Goal: Transaction & Acquisition: Purchase product/service

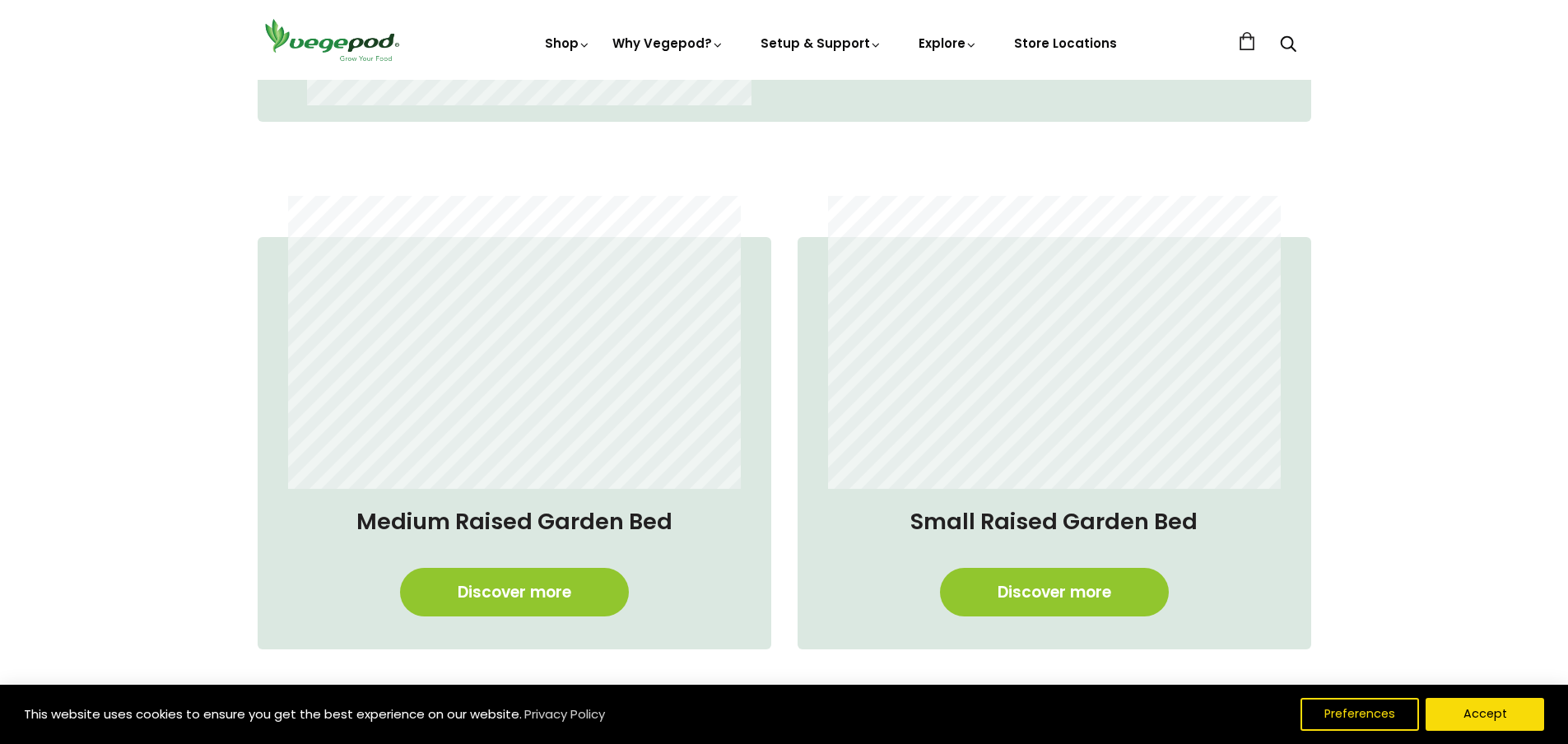
scroll to position [1563, 0]
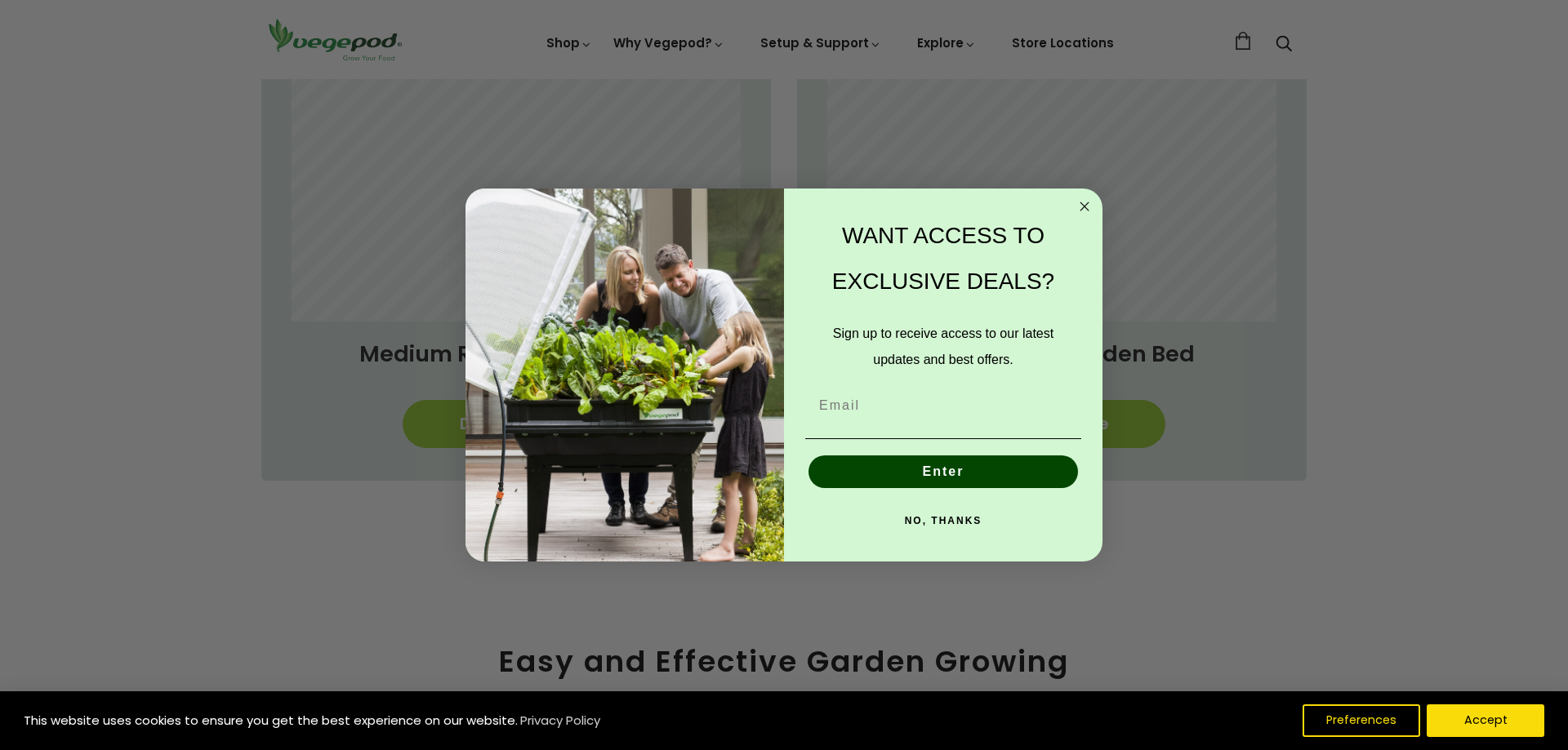
click at [1077, 202] on circle "Close dialog" at bounding box center [1085, 207] width 18 height 18
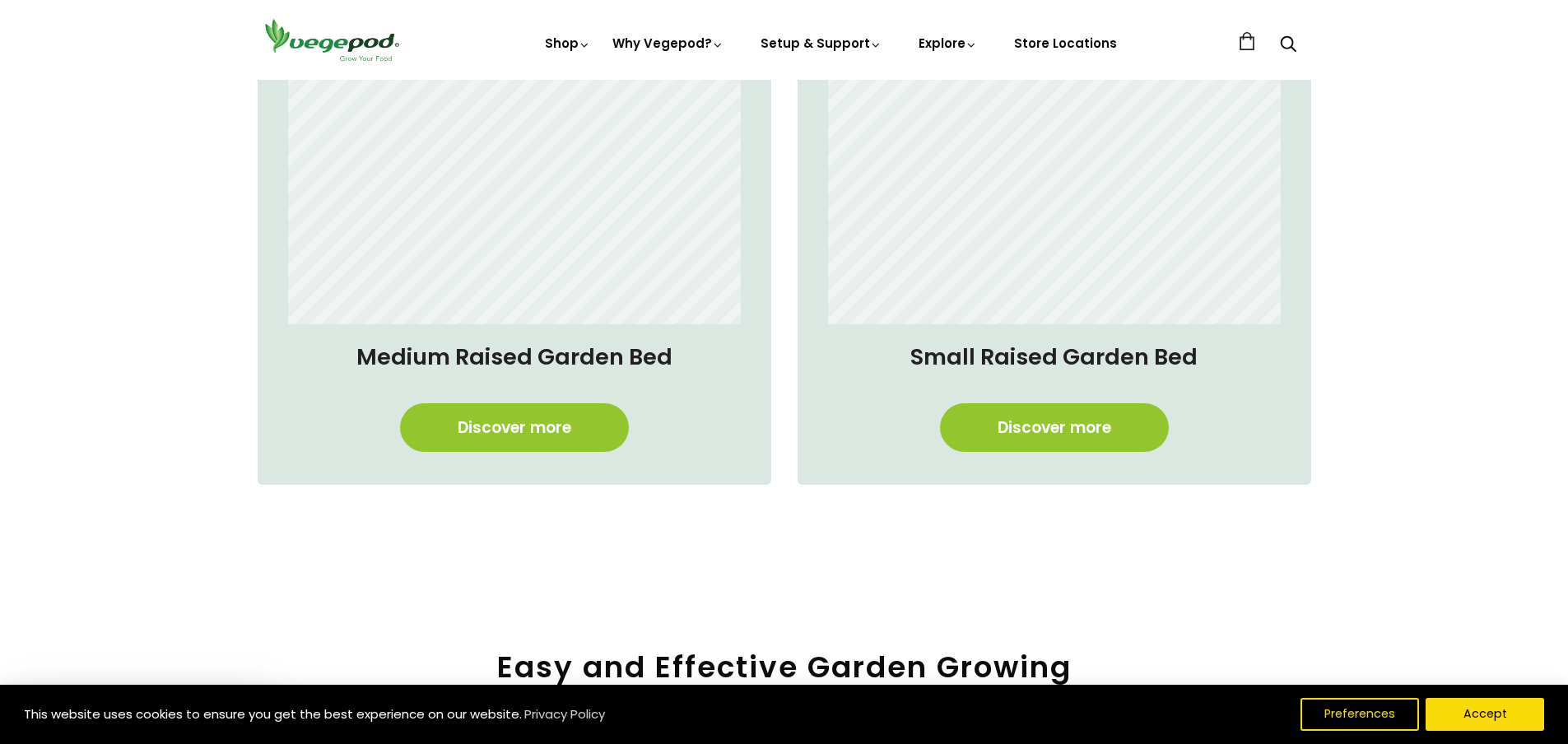
scroll to position [0, 379]
click at [1015, 447] on link "Discover more" at bounding box center [1053, 428] width 229 height 48
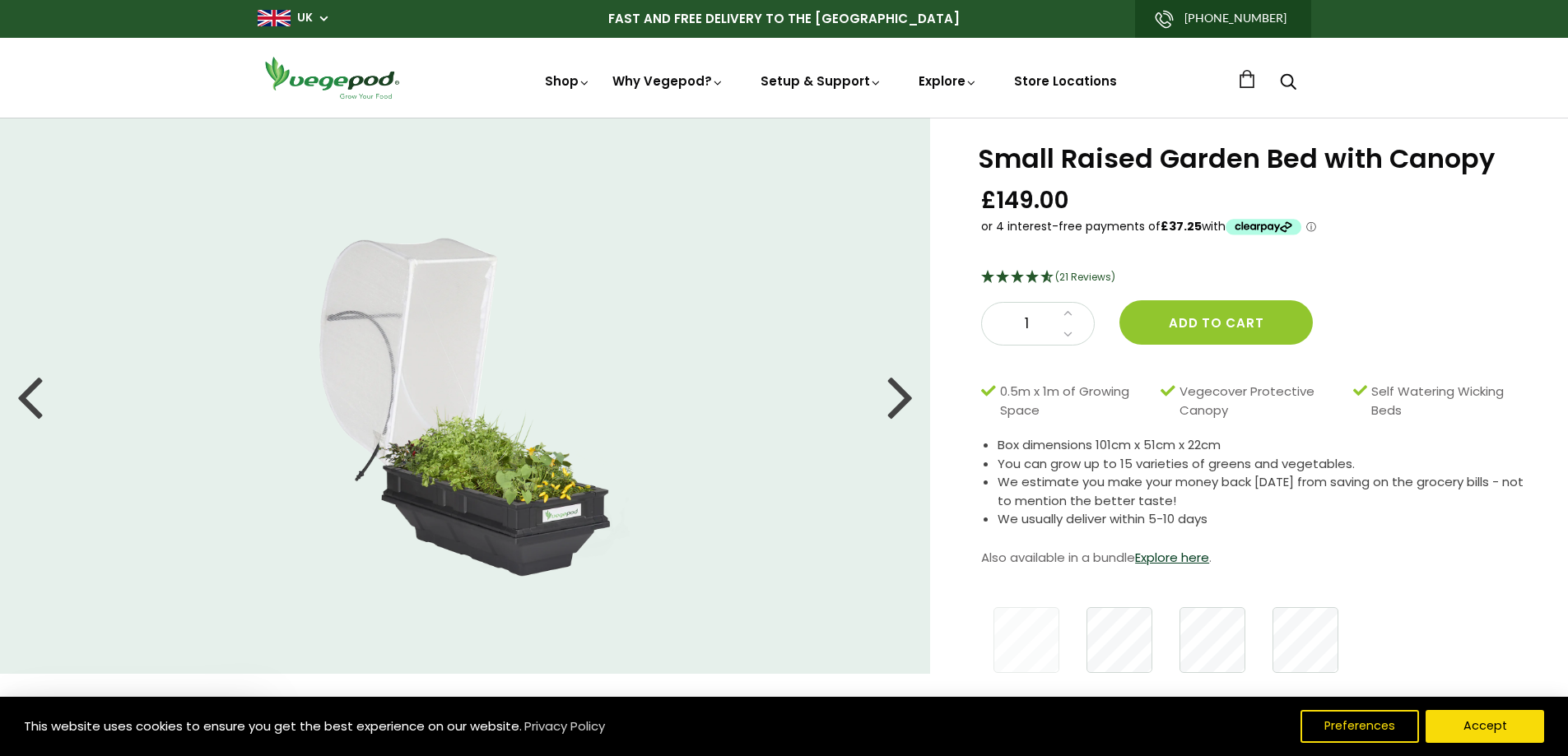
click at [913, 405] on div at bounding box center [900, 396] width 26 height 74
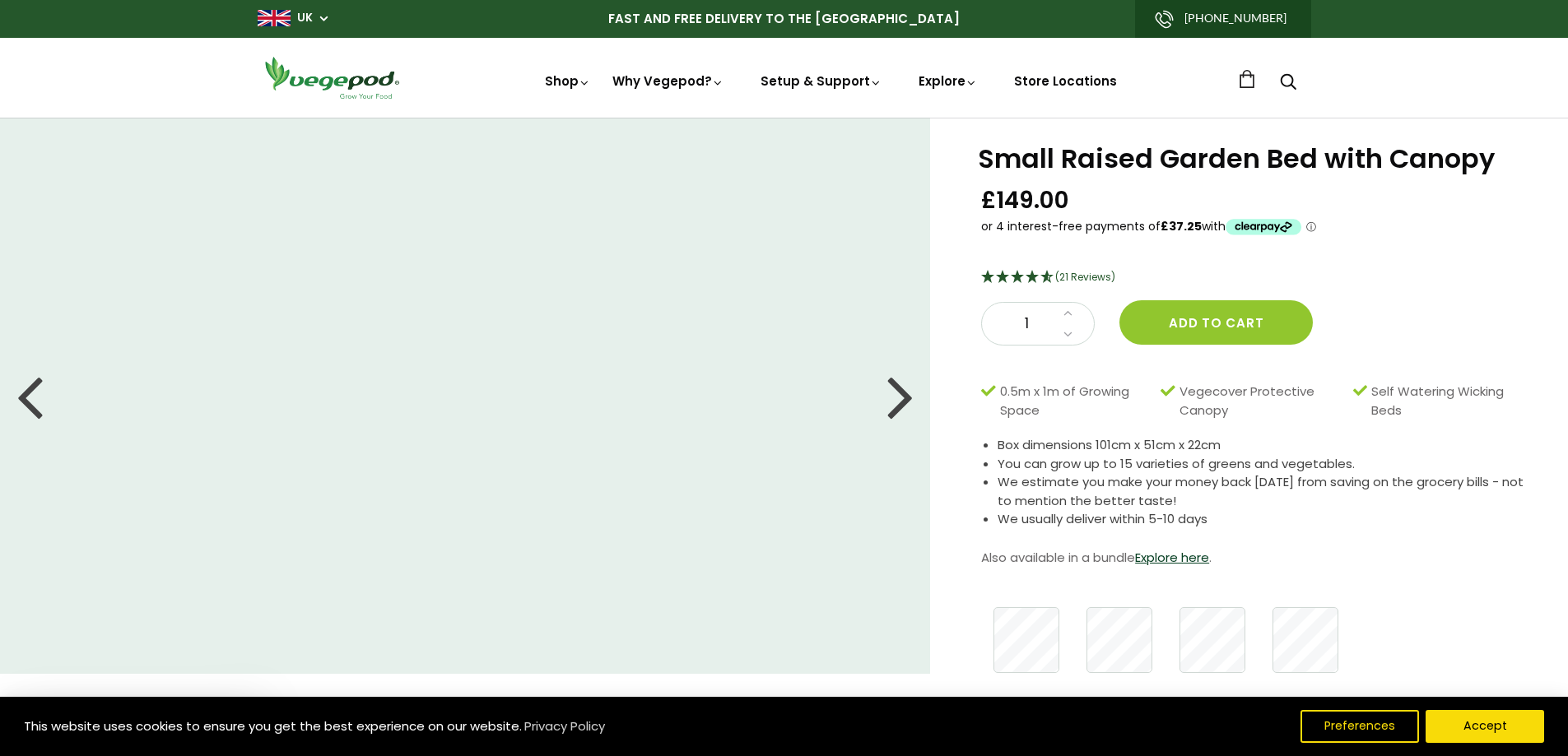
click at [913, 405] on div at bounding box center [900, 396] width 26 height 74
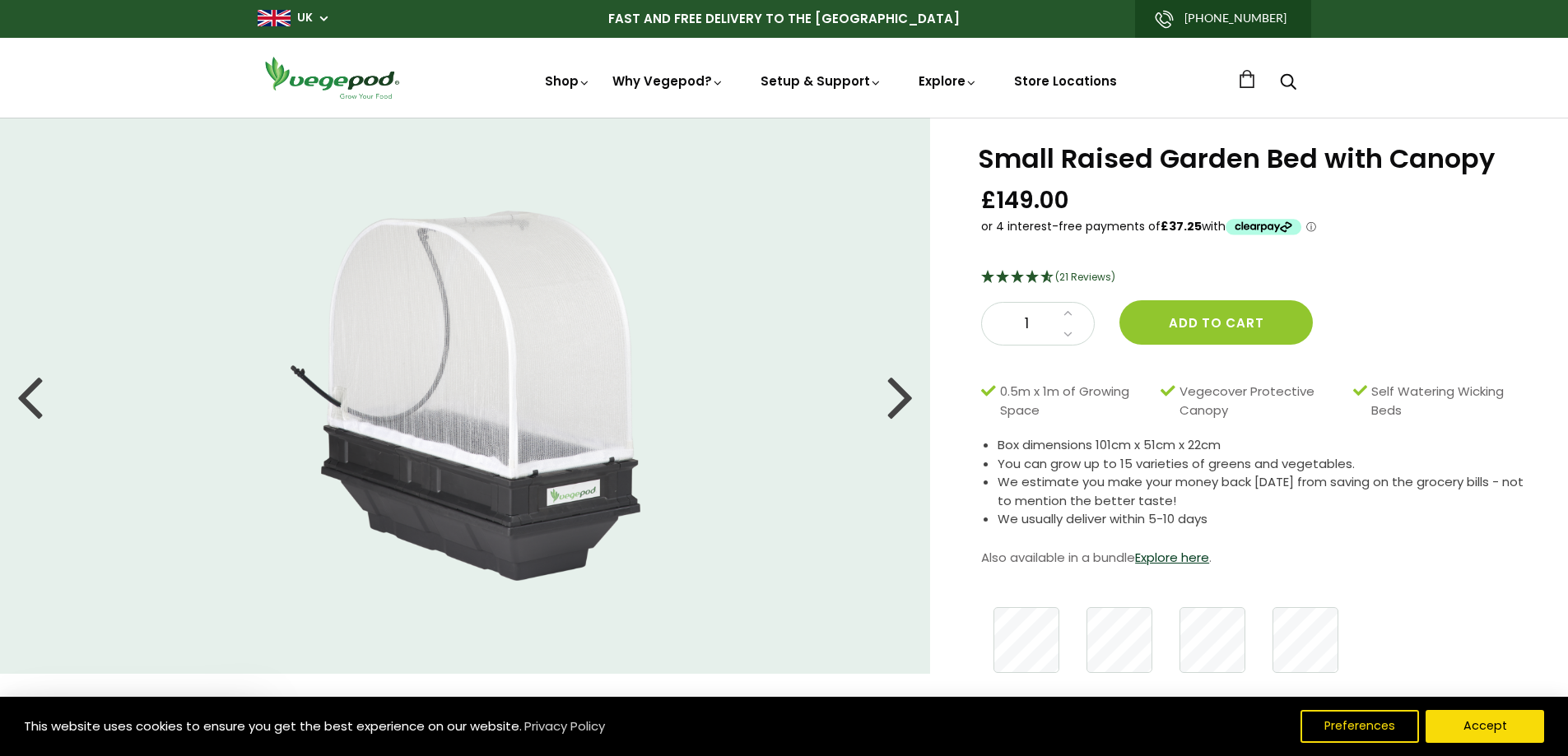
click at [913, 405] on div at bounding box center [900, 396] width 26 height 74
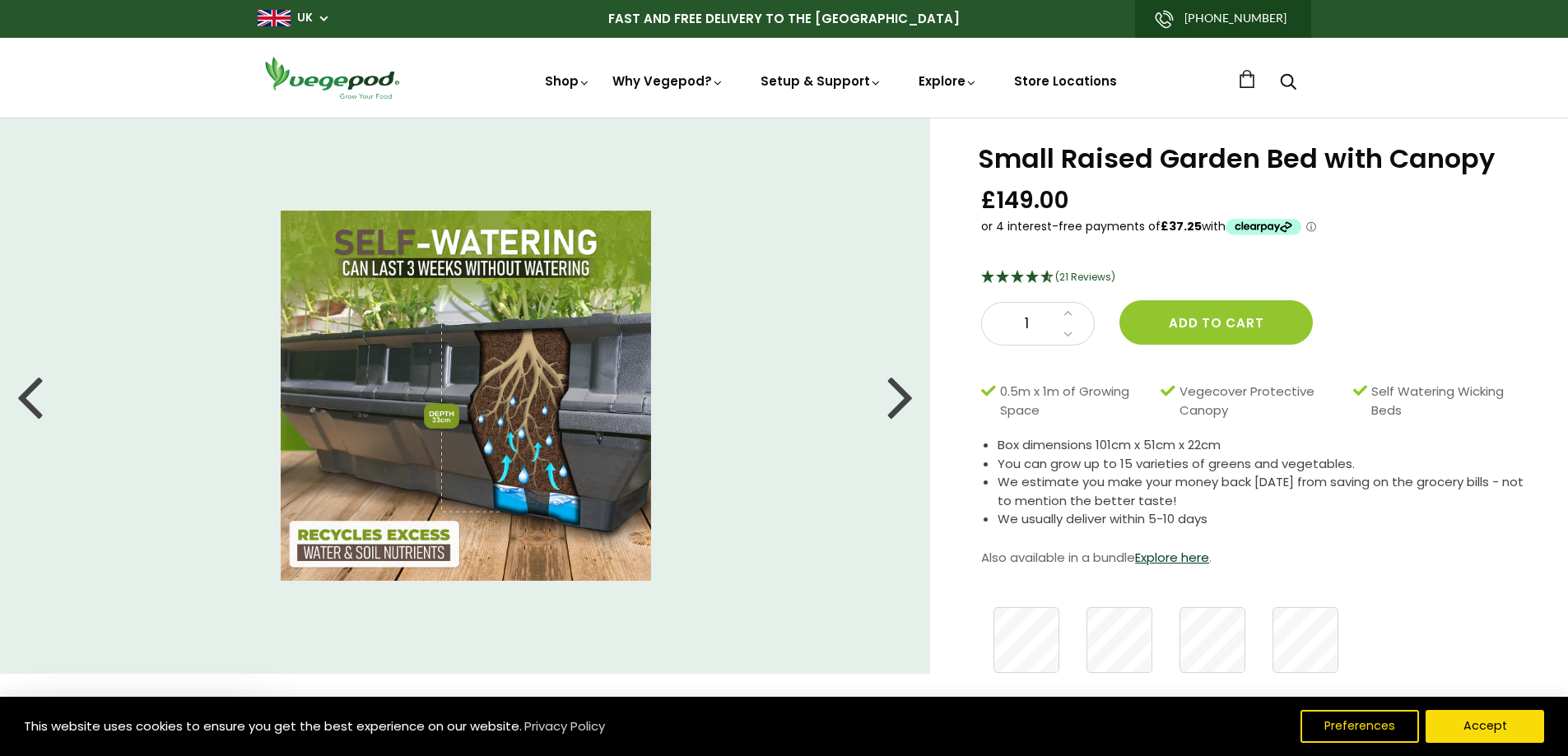
click at [913, 405] on div at bounding box center [900, 396] width 26 height 74
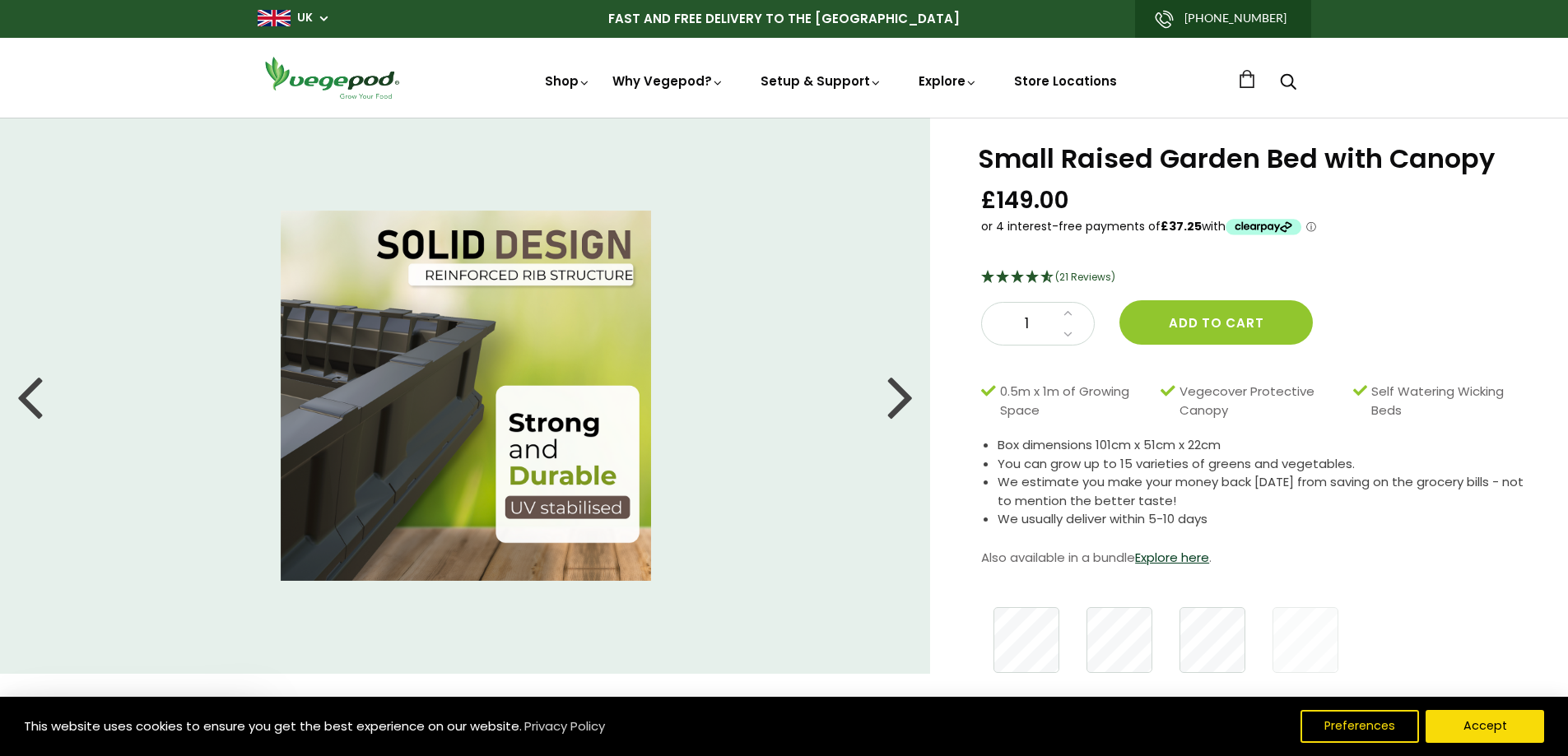
click at [913, 405] on div at bounding box center [900, 396] width 26 height 74
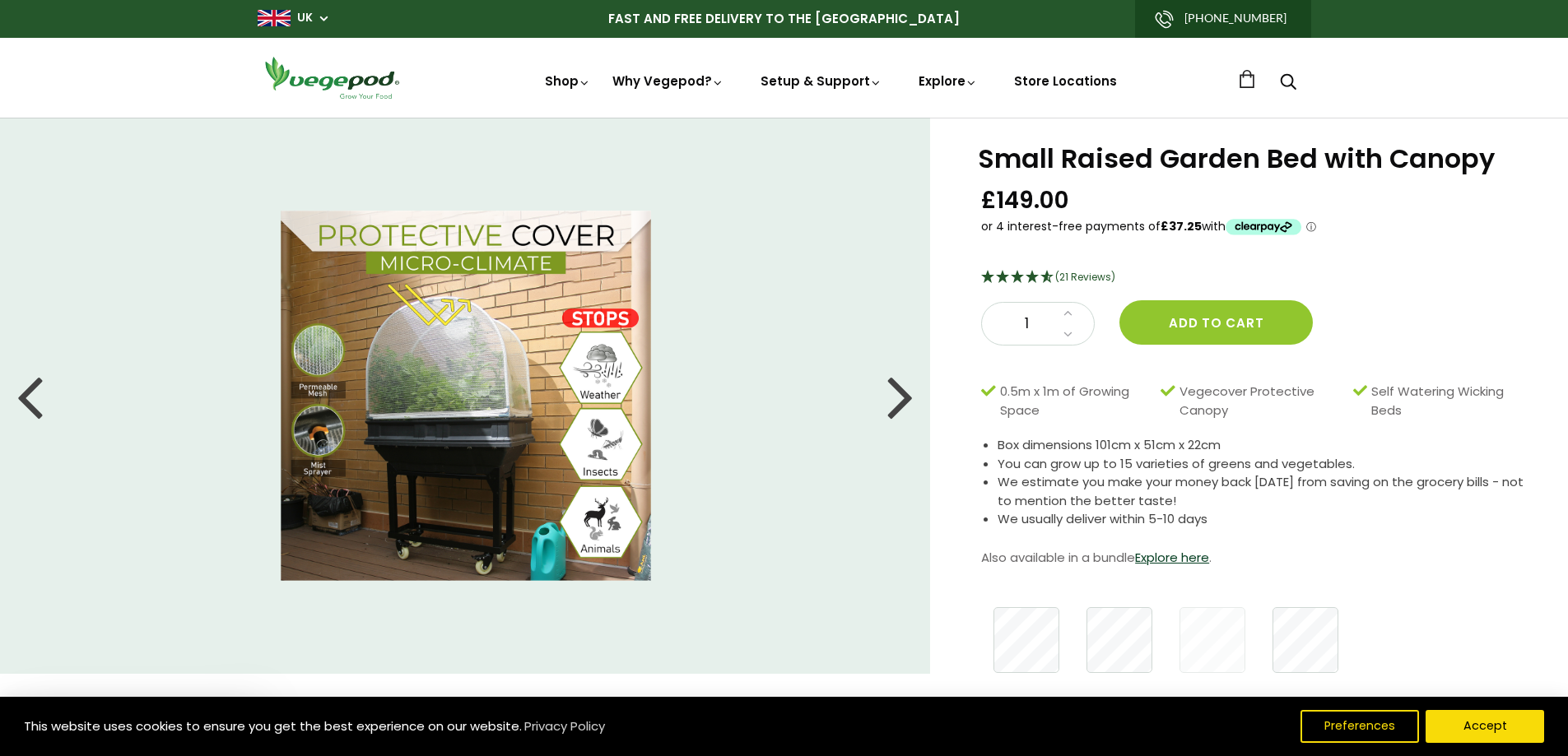
click at [913, 405] on div at bounding box center [900, 396] width 26 height 74
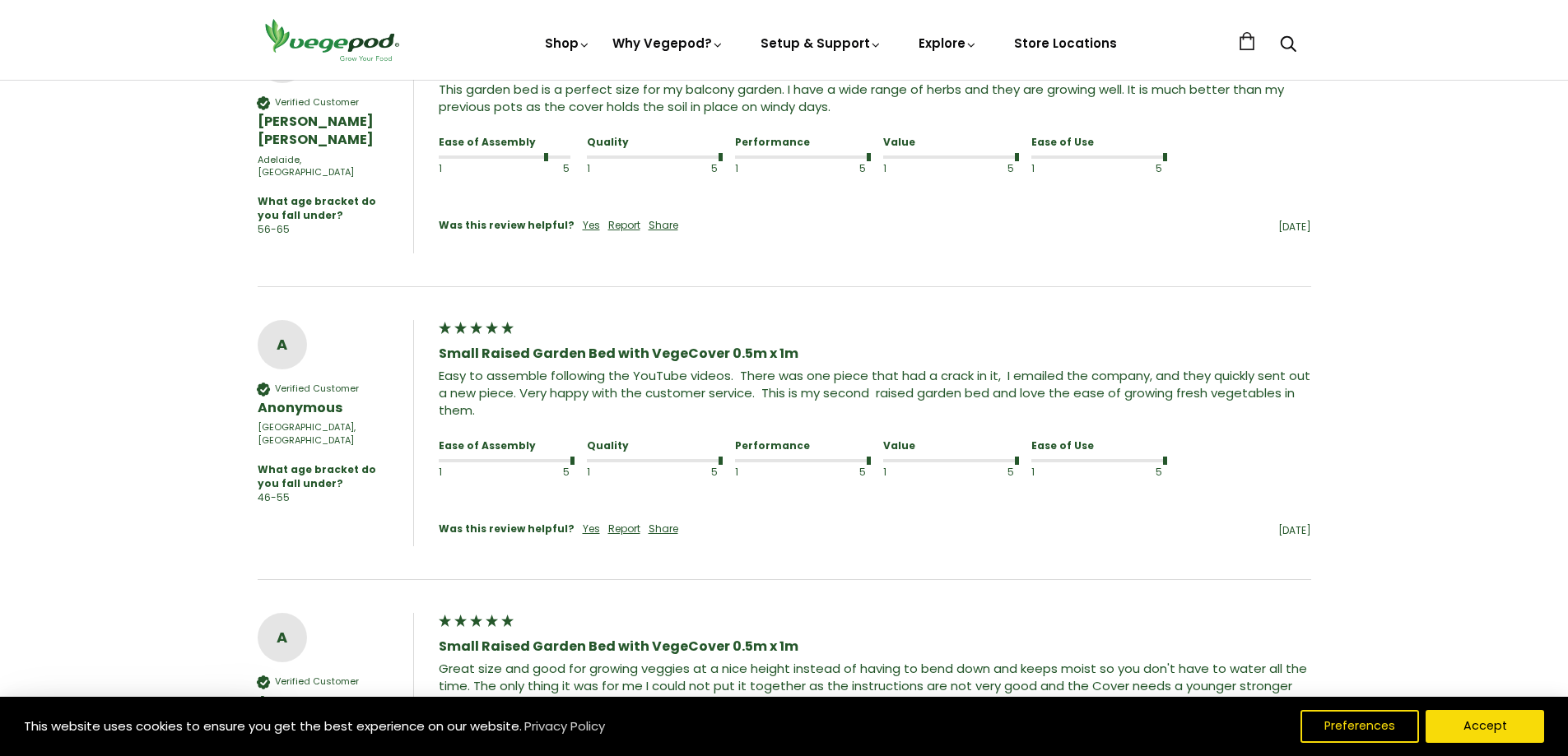
scroll to position [1398, 0]
